Goal: Task Accomplishment & Management: Manage account settings

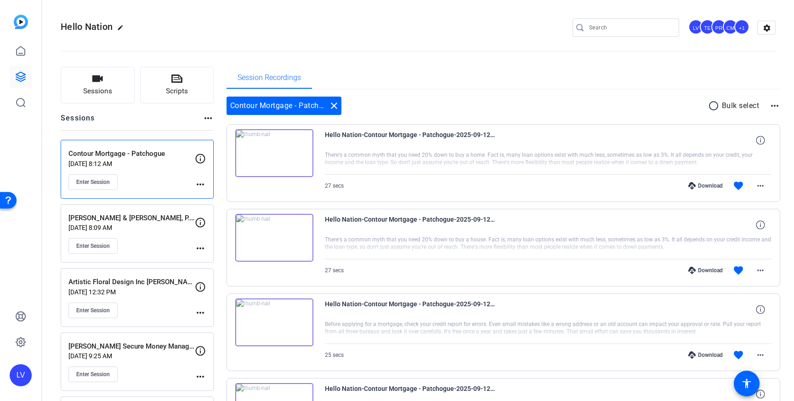
scroll to position [41, 0]
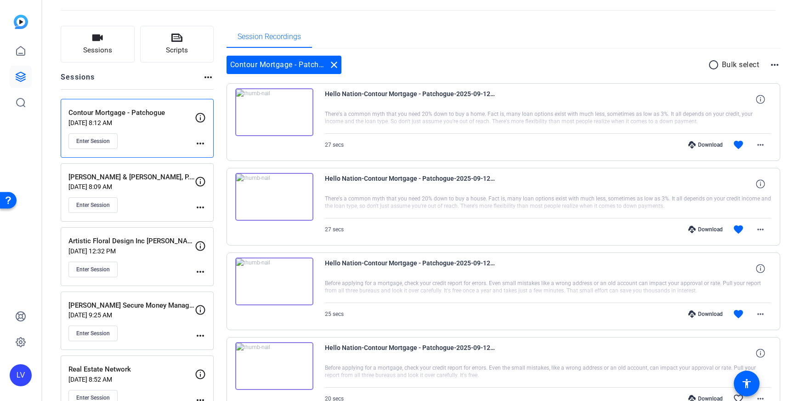
click at [334, 68] on mat-icon "close" at bounding box center [334, 64] width 11 height 11
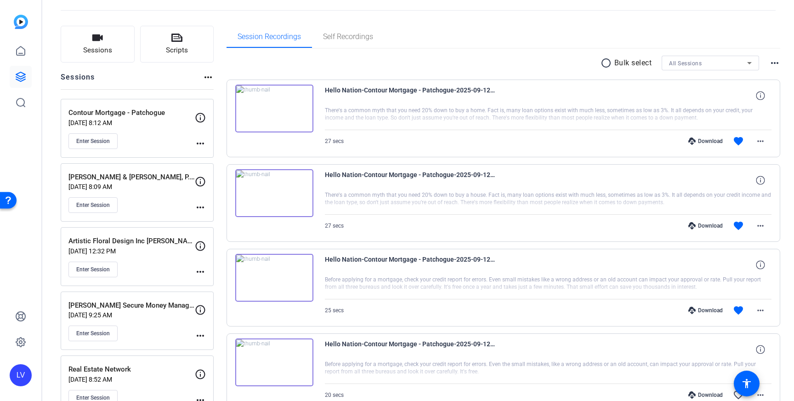
scroll to position [0, 0]
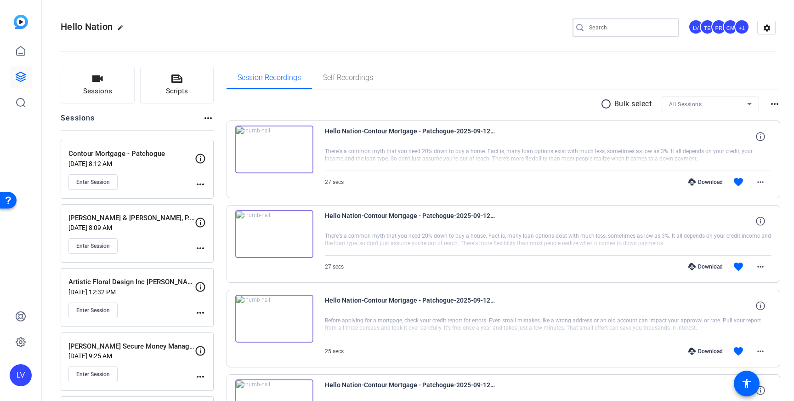
click at [607, 29] on input "Search" at bounding box center [630, 27] width 83 height 11
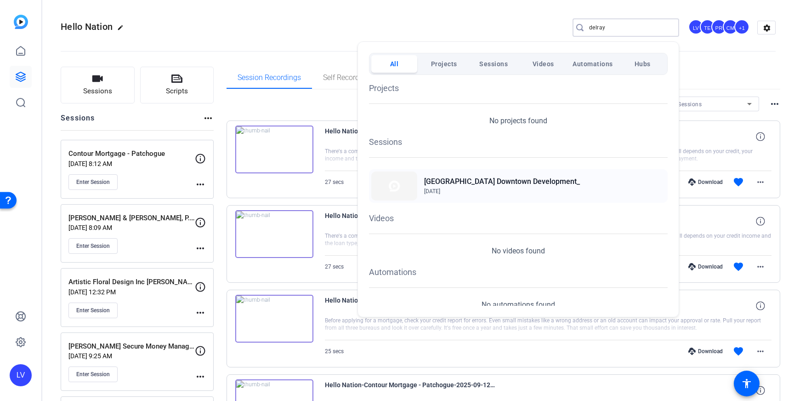
type input "delray"
click at [467, 188] on span "[DATE]" at bounding box center [502, 191] width 156 height 8
click at [254, 34] on div at bounding box center [397, 200] width 794 height 401
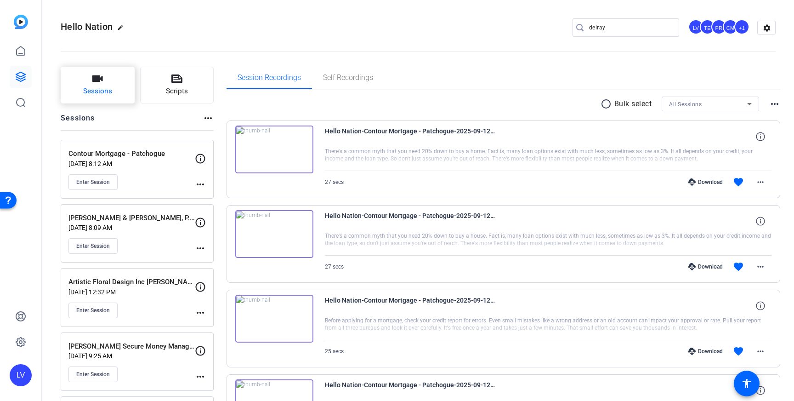
click at [102, 89] on span "Sessions" at bounding box center [97, 91] width 29 height 11
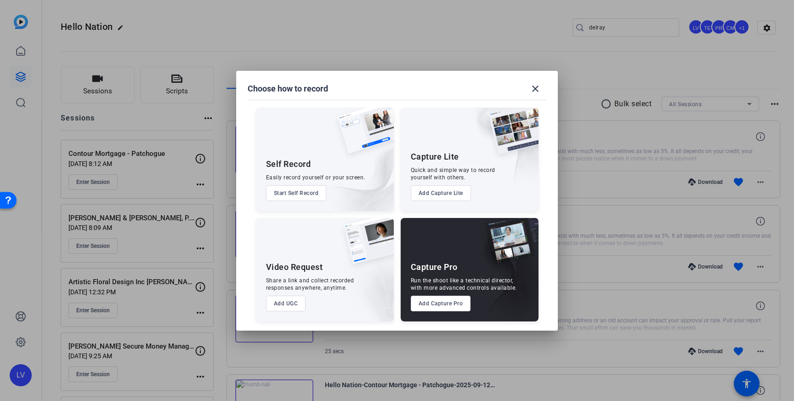
click at [428, 304] on button "Add Capture Pro" at bounding box center [441, 304] width 60 height 16
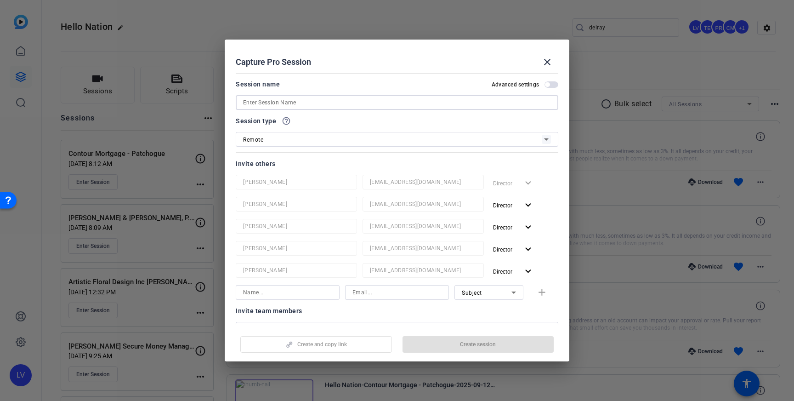
click at [301, 101] on input at bounding box center [397, 102] width 308 height 11
paste input "Battle [GEOGRAPHIC_DATA]"
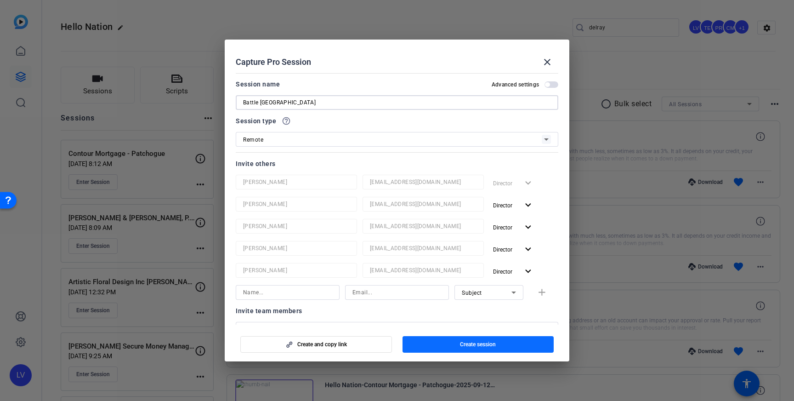
type input "Battle [GEOGRAPHIC_DATA]"
click at [498, 341] on span "button" at bounding box center [479, 344] width 152 height 22
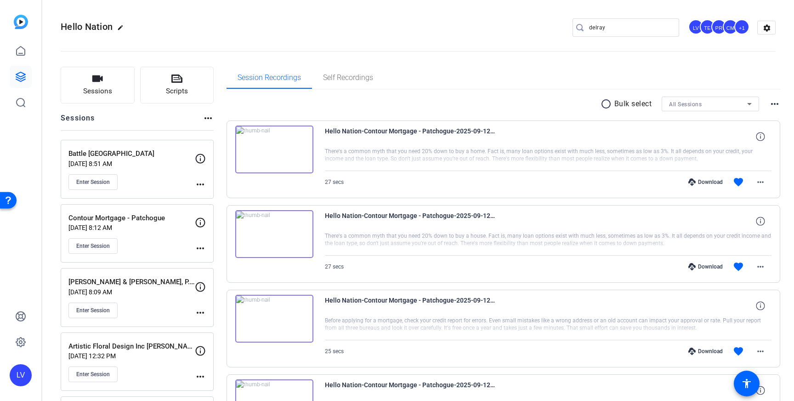
click at [196, 182] on mat-icon "more_horiz" at bounding box center [200, 184] width 11 height 11
click at [205, 196] on span "Edit Session" at bounding box center [223, 197] width 42 height 11
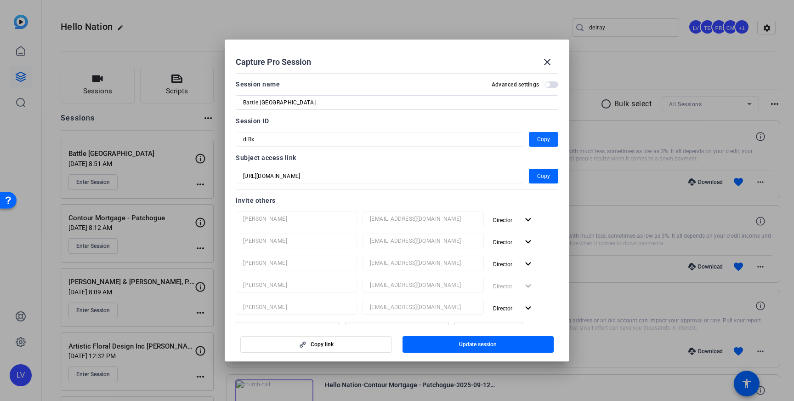
click at [535, 137] on span "button" at bounding box center [543, 139] width 29 height 22
